Goal: Find contact information: Find contact information

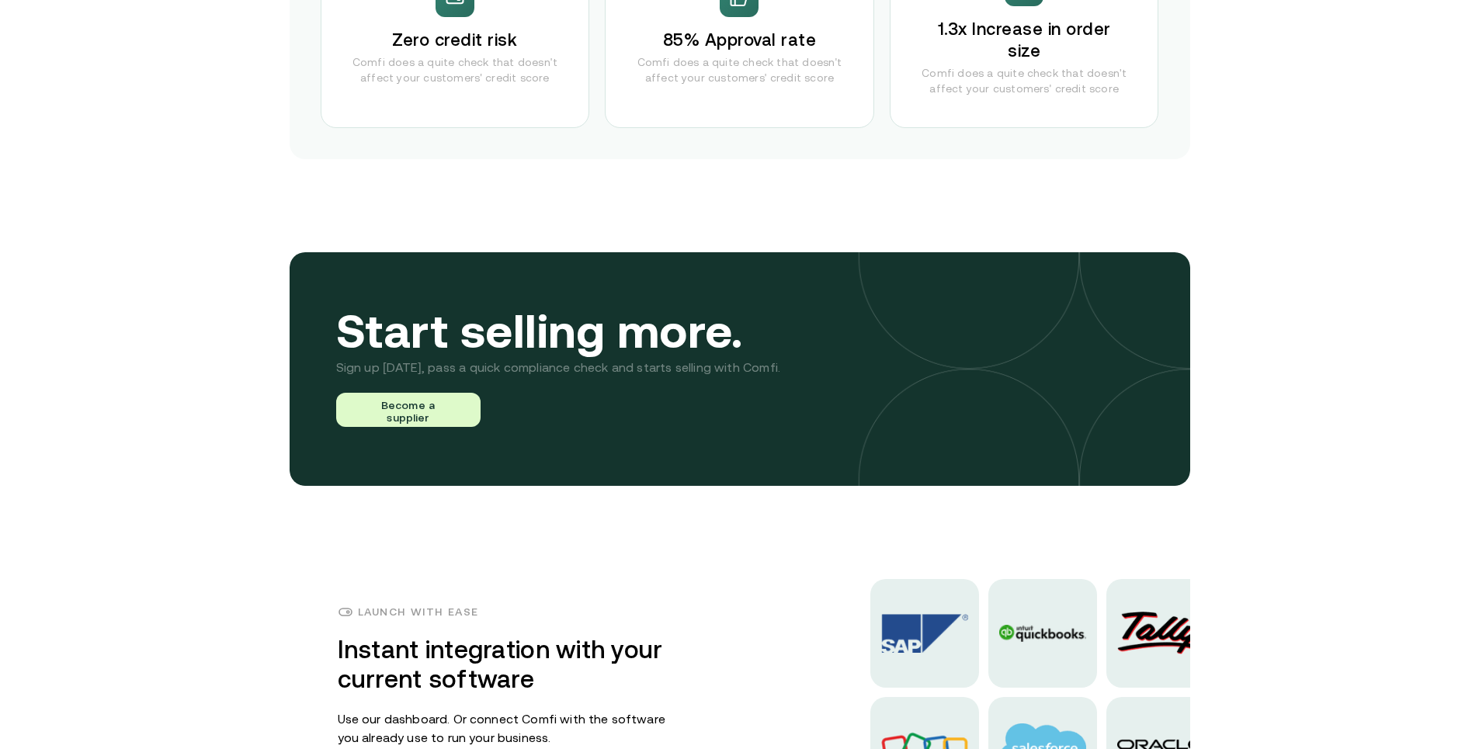
scroll to position [3725, 0]
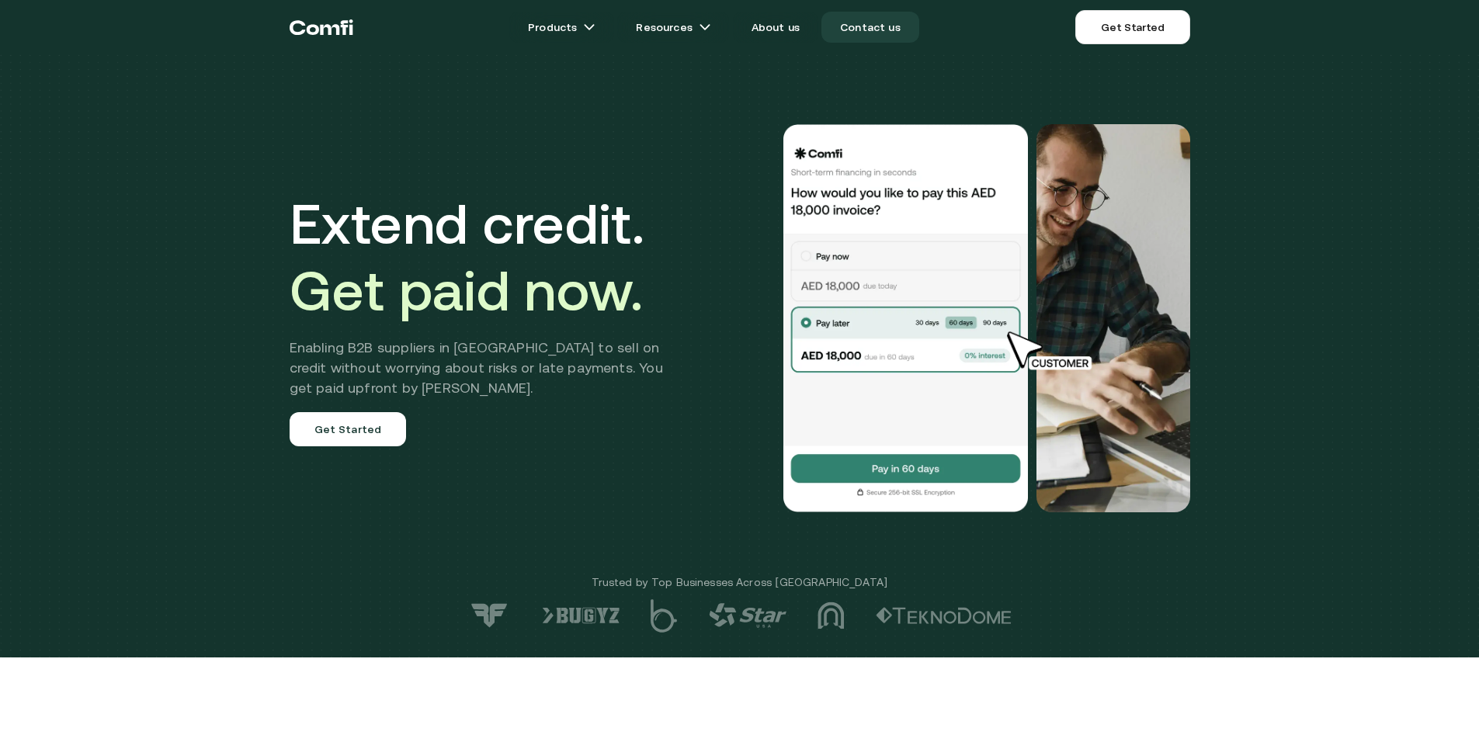
click at [872, 33] on link "Contact us" at bounding box center [870, 27] width 98 height 31
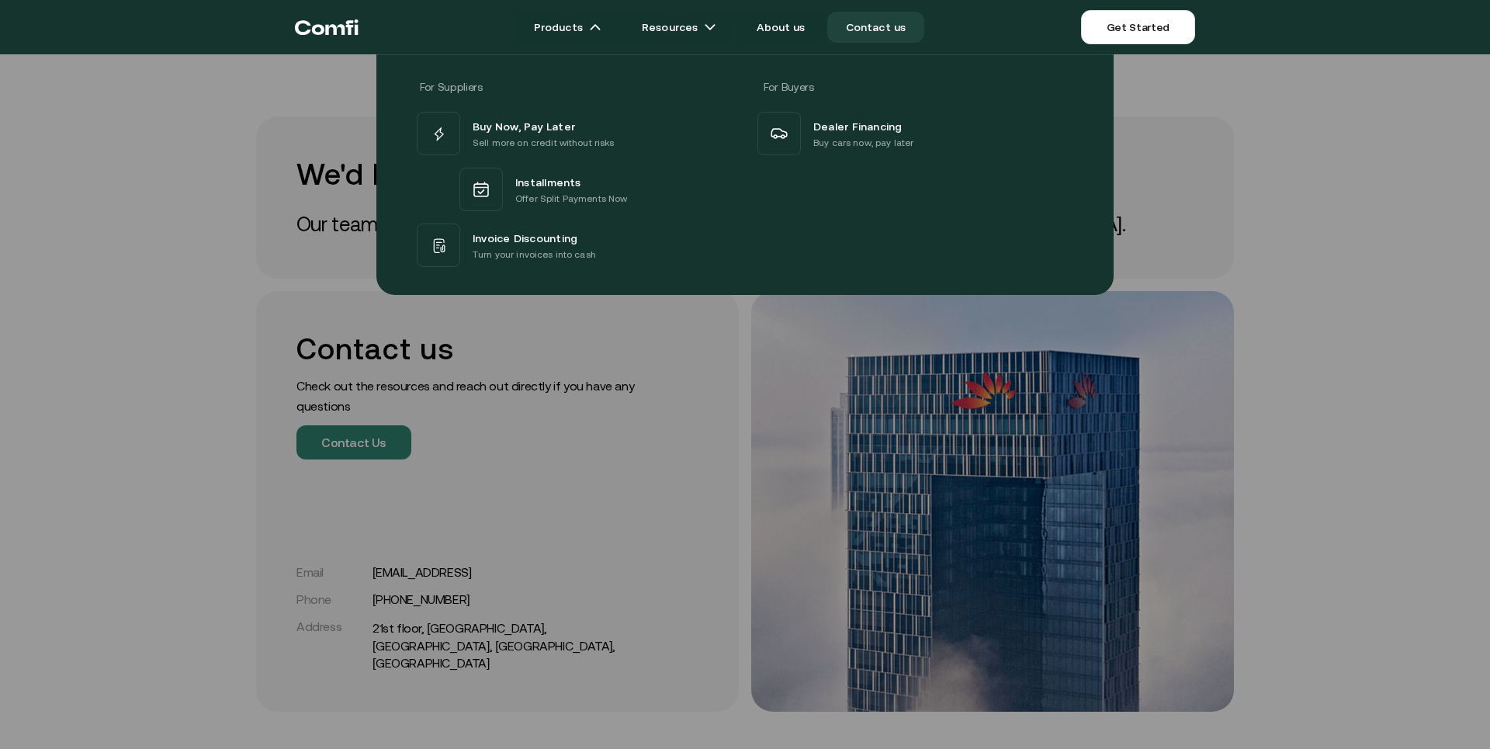
click at [514, 576] on div at bounding box center [745, 428] width 1490 height 749
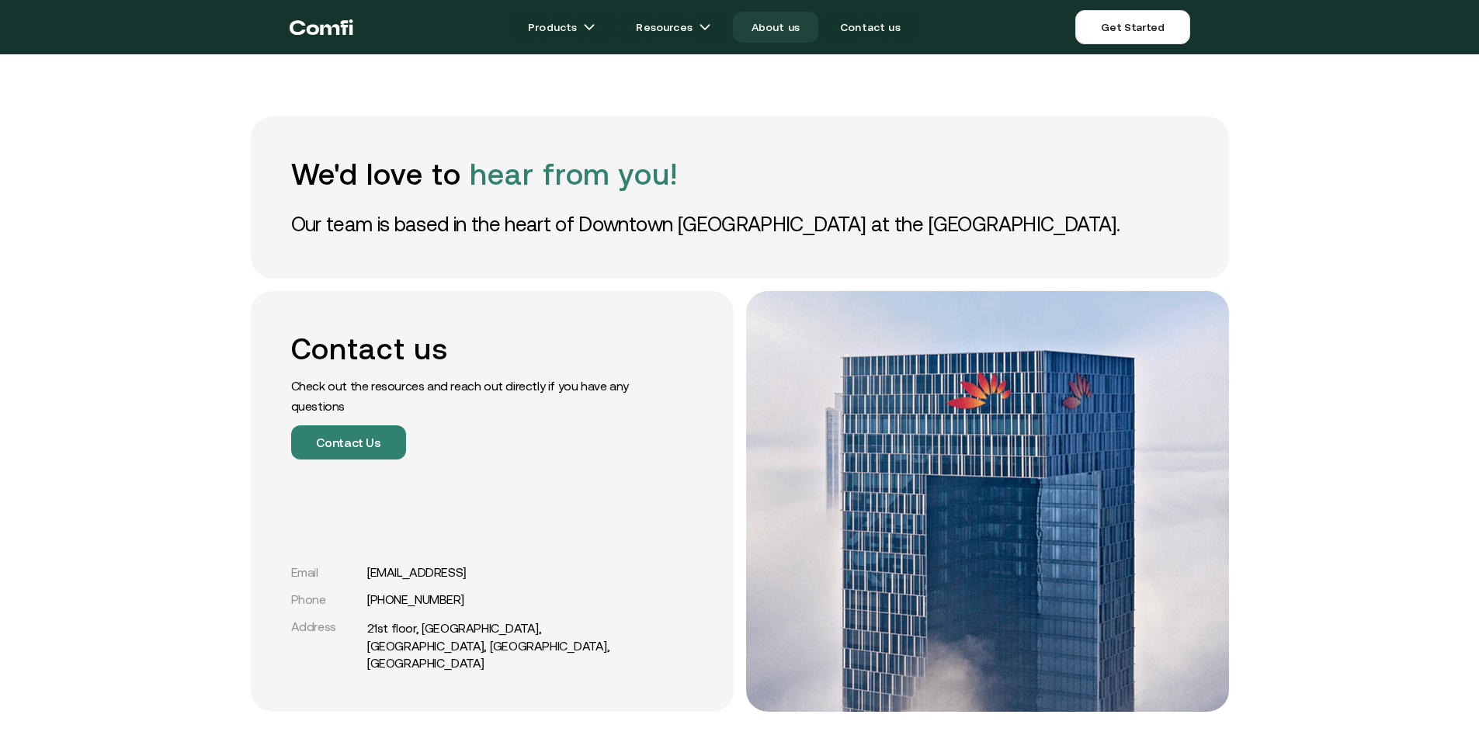
click at [770, 29] on link "About us" at bounding box center [775, 27] width 85 height 31
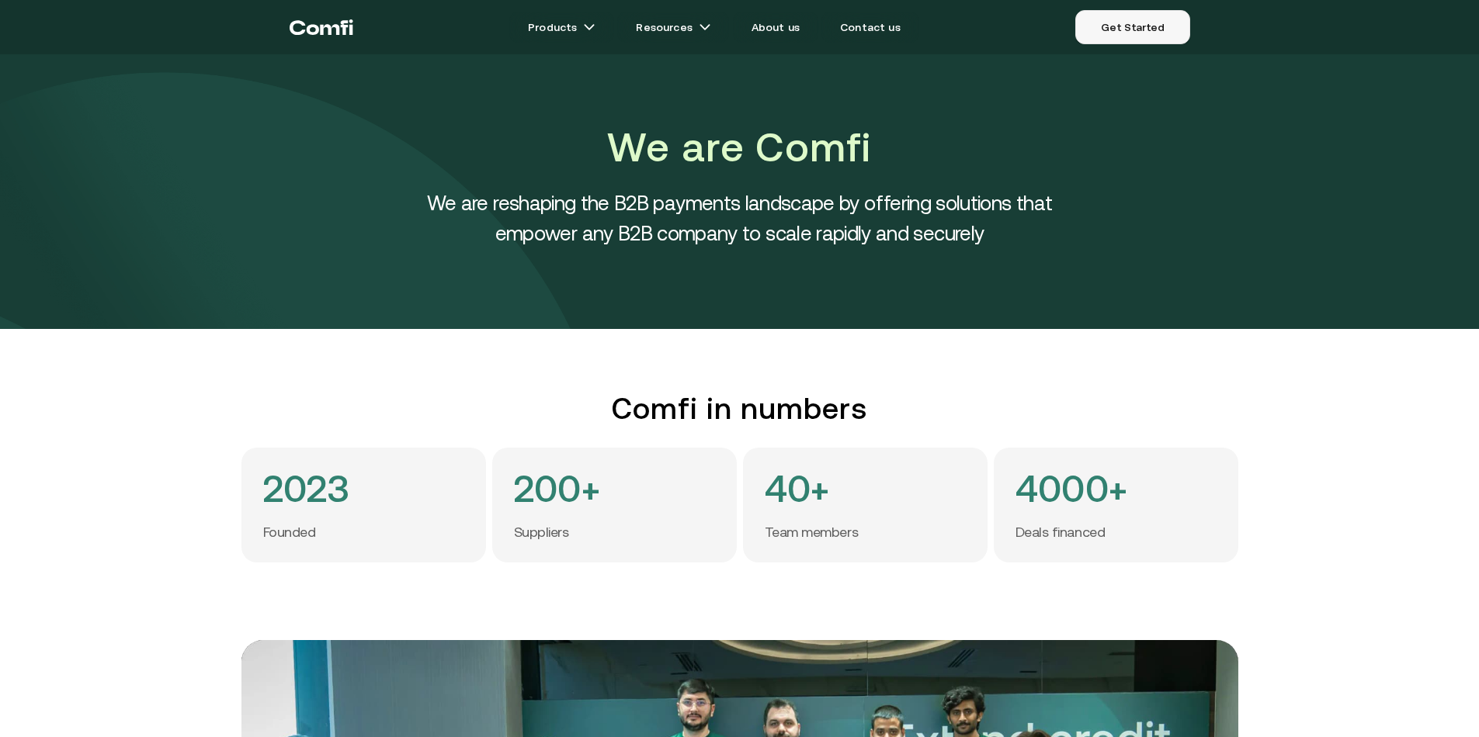
click at [1135, 29] on link "Get Started" at bounding box center [1132, 27] width 114 height 34
